Goal: Task Accomplishment & Management: Use online tool/utility

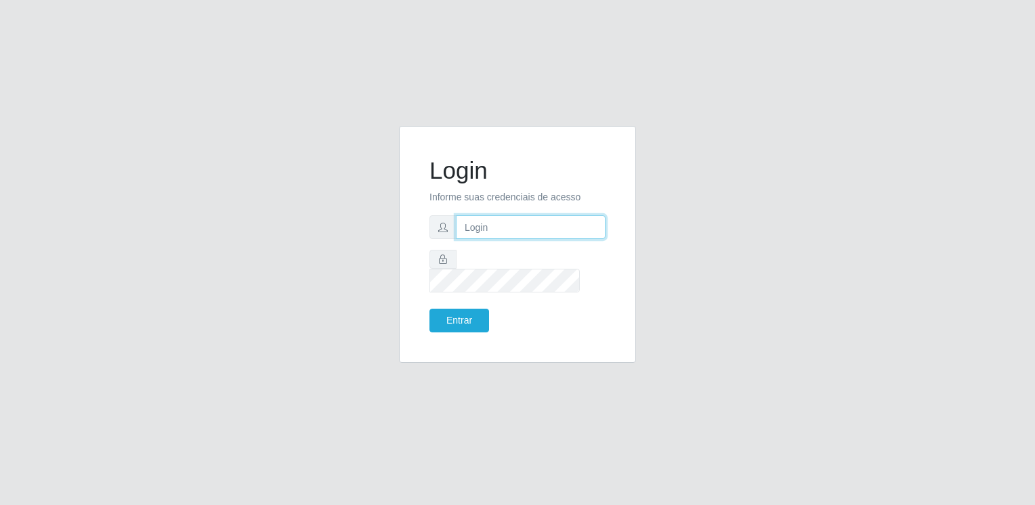
click at [494, 238] on input "text" at bounding box center [531, 227] width 150 height 24
type input "[EMAIL_ADDRESS][DOMAIN_NAME]"
click at [460, 318] on button "Entrar" at bounding box center [459, 321] width 60 height 24
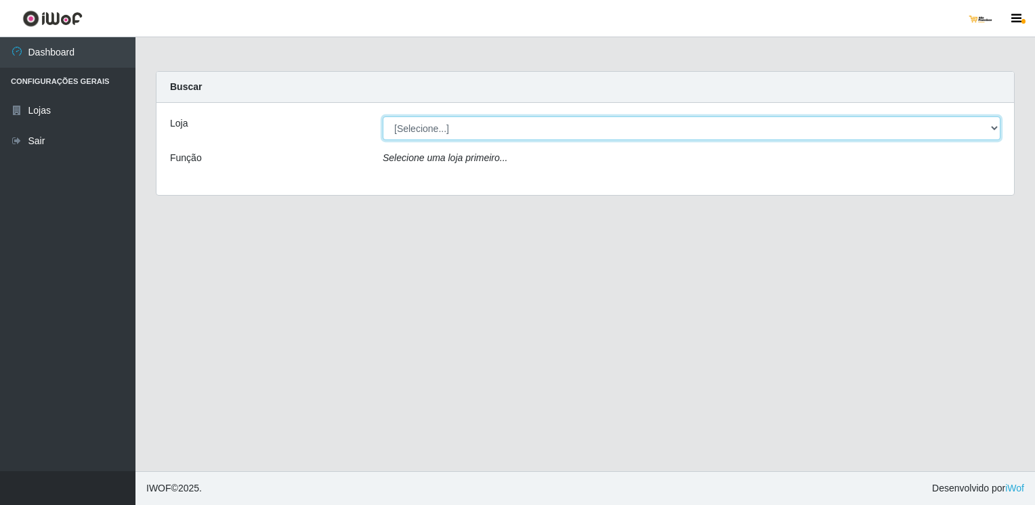
click at [641, 131] on select "[Selecione...] [GEOGRAPHIC_DATA]" at bounding box center [691, 128] width 617 height 24
select select "168"
click at [383, 116] on select "[Selecione...] [GEOGRAPHIC_DATA]" at bounding box center [691, 128] width 617 height 24
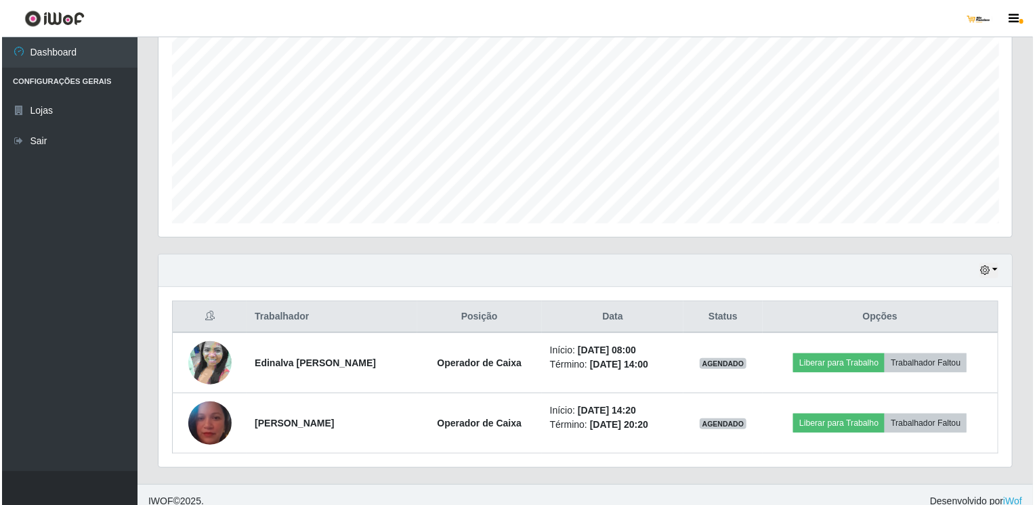
scroll to position [271, 0]
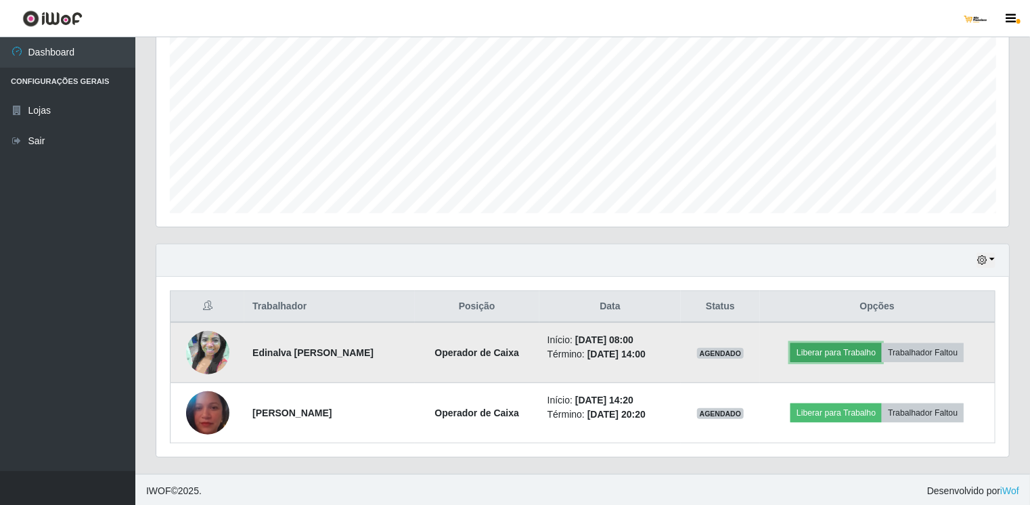
click at [838, 353] on button "Liberar para Trabalho" at bounding box center [836, 352] width 91 height 19
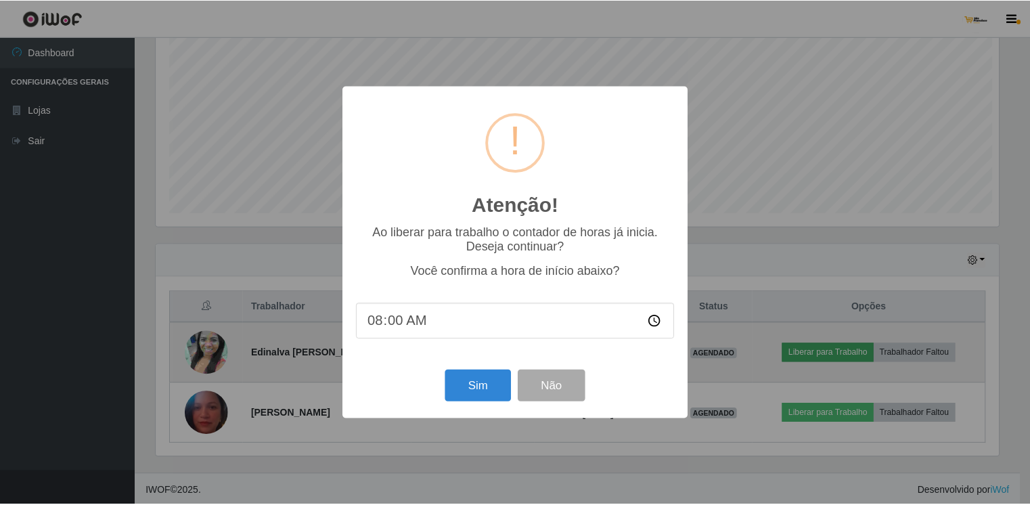
scroll to position [281, 848]
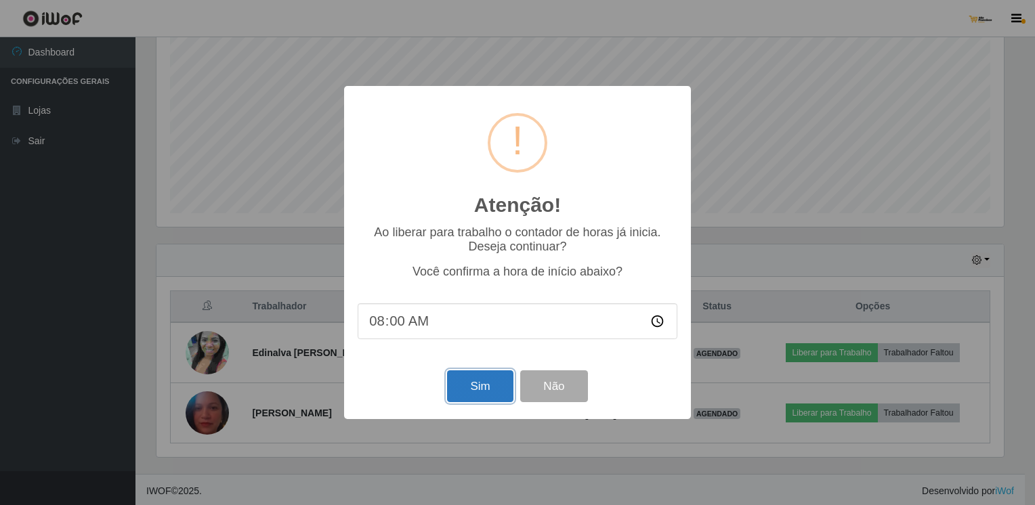
click at [483, 398] on button "Sim" at bounding box center [480, 386] width 66 height 32
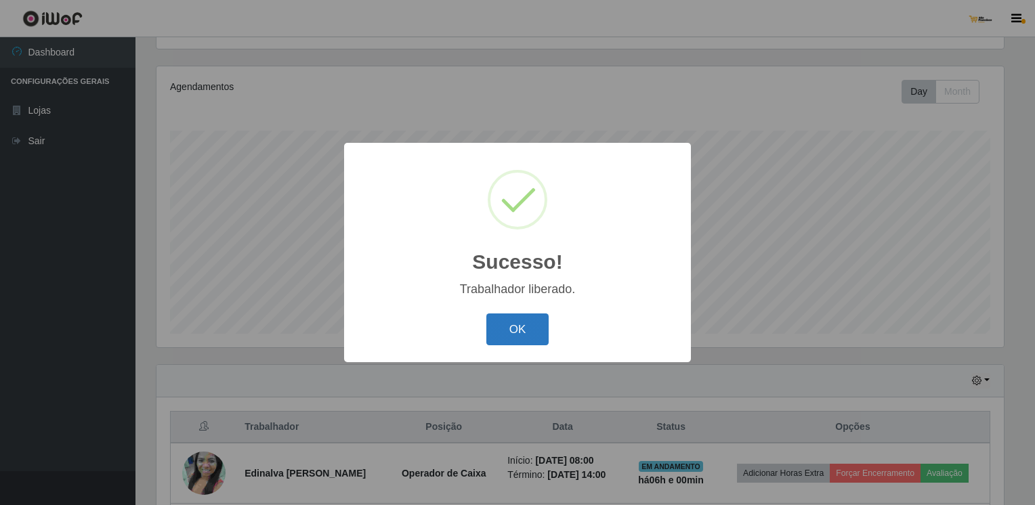
click at [508, 344] on button "OK" at bounding box center [517, 329] width 63 height 32
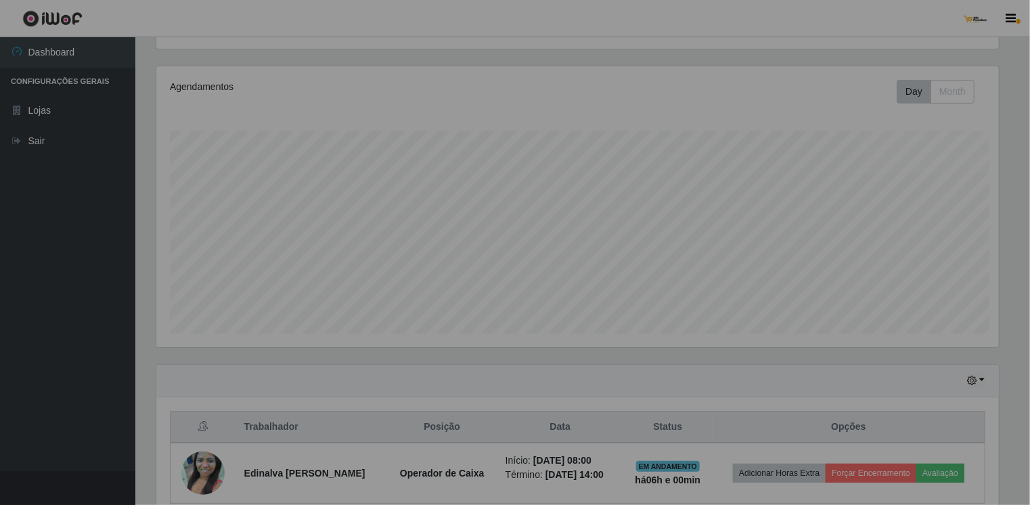
scroll to position [281, 853]
